Goal: Information Seeking & Learning: Learn about a topic

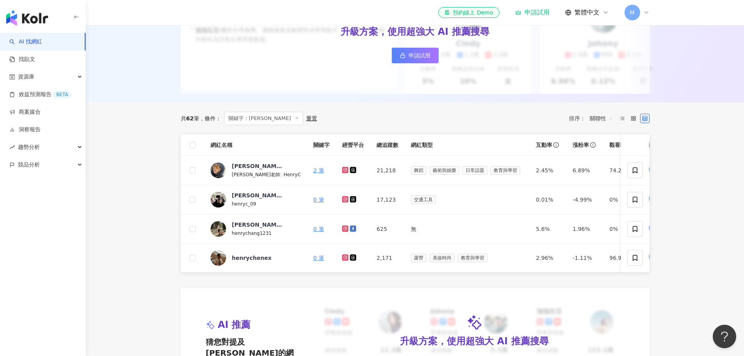
scroll to position [142, 0]
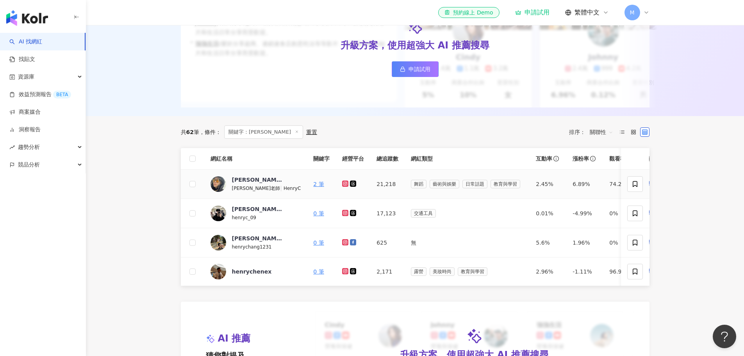
drag, startPoint x: 329, startPoint y: 191, endPoint x: 388, endPoint y: 110, distance: 100.0
click at [342, 187] on icon at bounding box center [345, 183] width 6 height 6
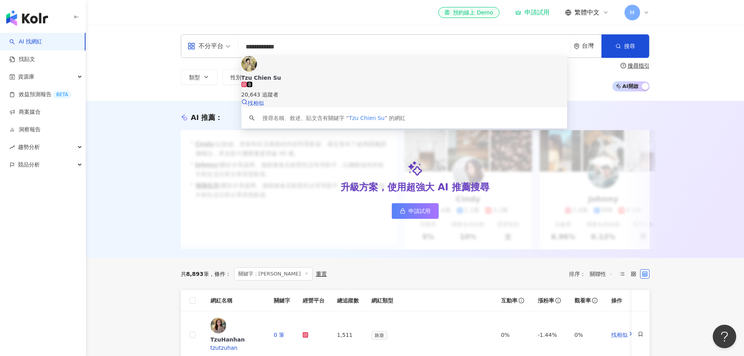
click at [316, 74] on span "Tzu Chien Su" at bounding box center [404, 78] width 326 height 8
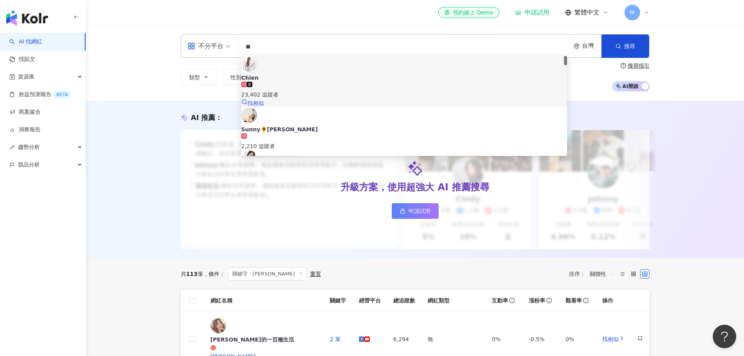
click at [313, 90] on div "23,402 追蹤者" at bounding box center [404, 94] width 326 height 9
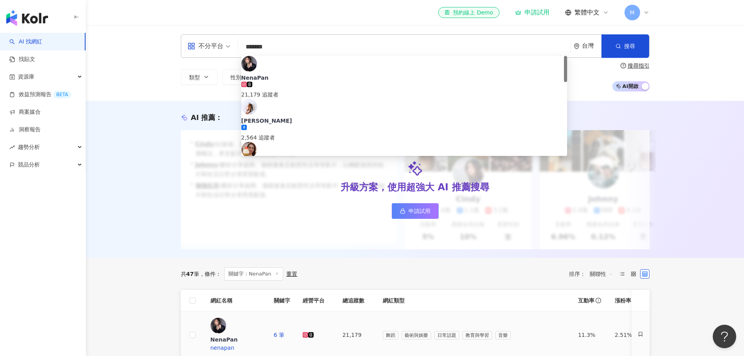
click at [307, 333] on icon at bounding box center [305, 335] width 4 height 4
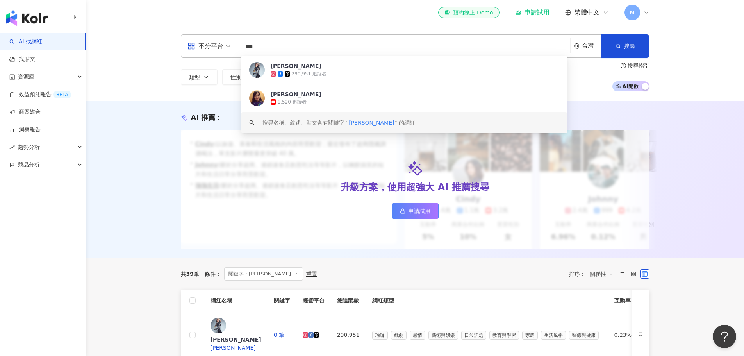
scroll to position [39, 0]
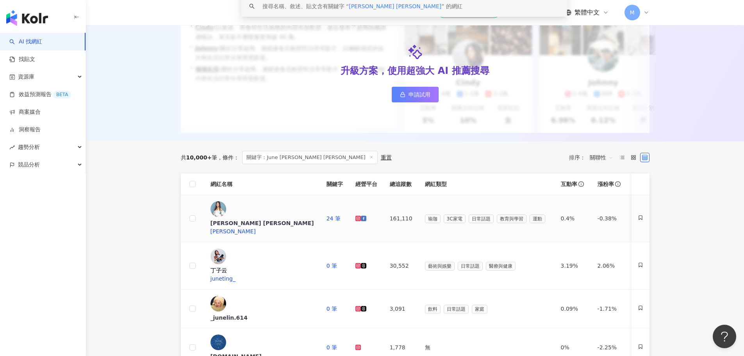
scroll to position [117, 0]
click at [355, 262] on icon at bounding box center [357, 264] width 5 height 5
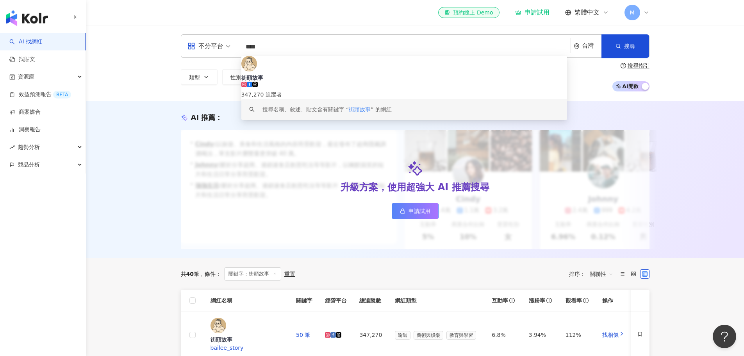
scroll to position [39, 0]
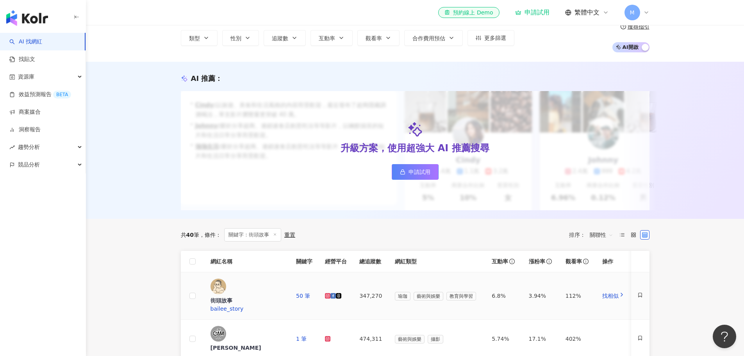
click at [328, 294] on icon at bounding box center [327, 295] width 3 height 3
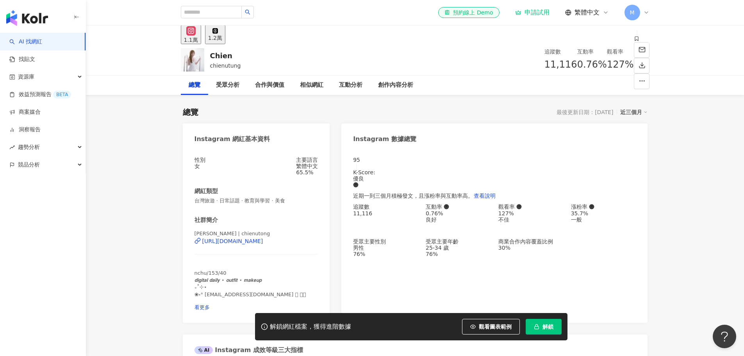
drag, startPoint x: 254, startPoint y: 252, endPoint x: 279, endPoint y: 227, distance: 35.1
click at [254, 244] on div "https://www.instagram.com/chienutong/" at bounding box center [232, 241] width 61 height 6
